Goal: Task Accomplishment & Management: Manage account settings

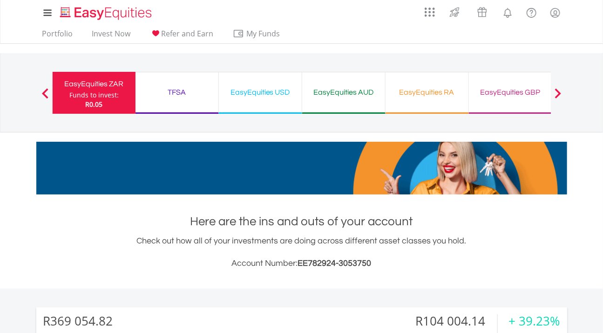
click at [190, 92] on div "TFSA" at bounding box center [177, 92] width 72 height 13
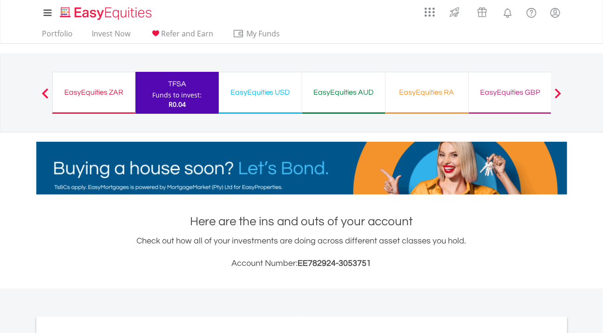
click at [260, 102] on div "EasyEquities USD Funds to invest: R0.04" at bounding box center [260, 93] width 83 height 42
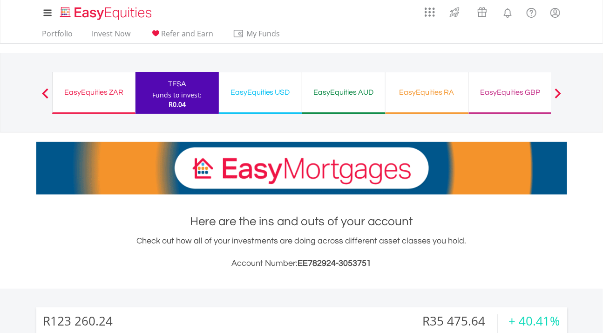
scroll to position [89, 177]
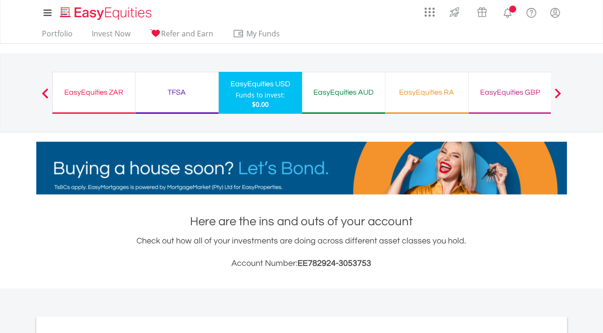
click at [348, 91] on div "EasyEquities AUD" at bounding box center [344, 92] width 72 height 13
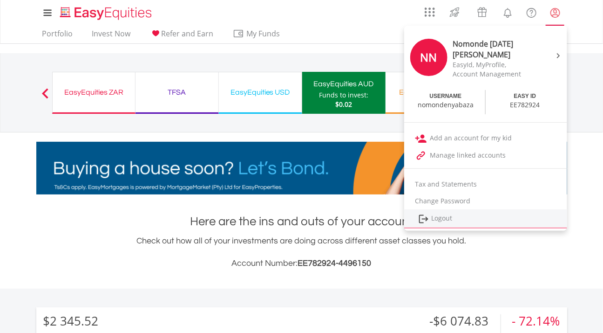
scroll to position [89, 177]
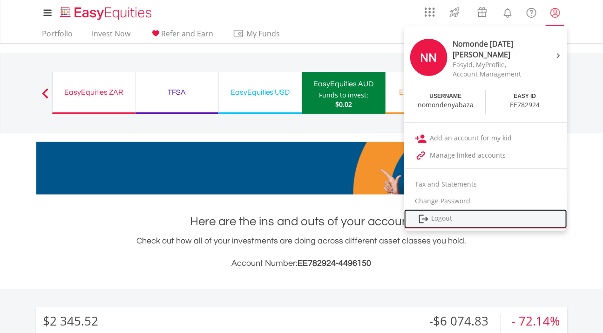
click at [492, 225] on link "Logout" at bounding box center [485, 218] width 163 height 19
